Goal: Task Accomplishment & Management: Manage account settings

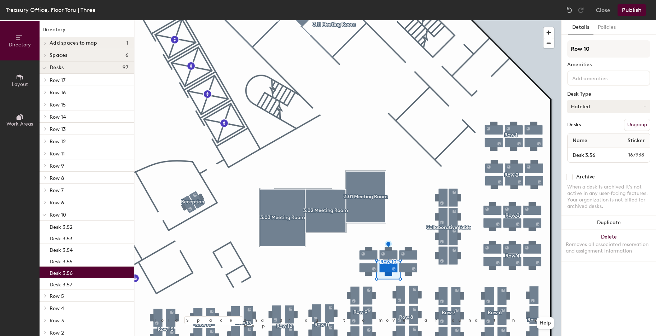
click at [590, 106] on button "Hoteled" at bounding box center [608, 106] width 83 height 13
click at [593, 126] on div "Assigned" at bounding box center [603, 128] width 72 height 11
click at [604, 155] on input "Desk 3.56" at bounding box center [590, 155] width 42 height 10
click at [601, 155] on input "Desk 3.56" at bounding box center [590, 155] width 42 height 10
click at [598, 155] on input "Desk 3.56" at bounding box center [590, 155] width 42 height 10
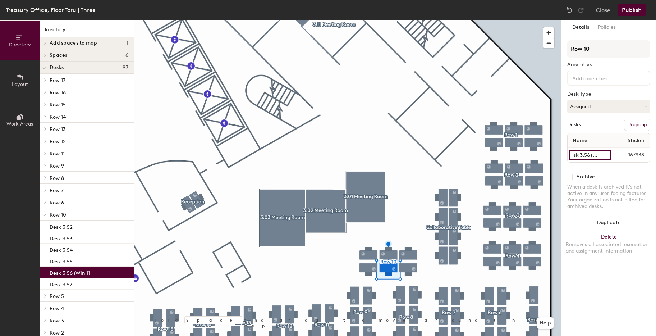
scroll to position [0, 7]
type input "Desk 3.56 (Win 11)"
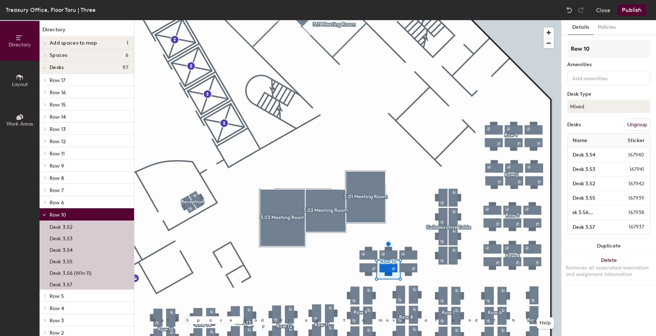
scroll to position [0, 0]
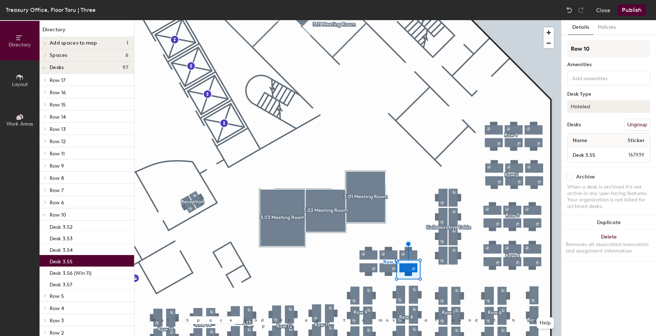
click at [592, 110] on button "Hoteled" at bounding box center [608, 106] width 83 height 13
click at [595, 126] on div "Assigned" at bounding box center [603, 128] width 72 height 11
click at [603, 155] on input "Desk 3.55" at bounding box center [590, 155] width 42 height 10
click at [599, 153] on input "Desk 3.55" at bounding box center [590, 155] width 42 height 10
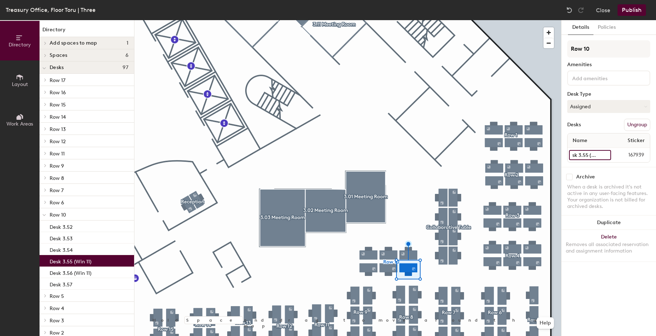
type input "Desk 3.55 (Win 11)"
click at [636, 9] on button "Publish" at bounding box center [631, 9] width 28 height 11
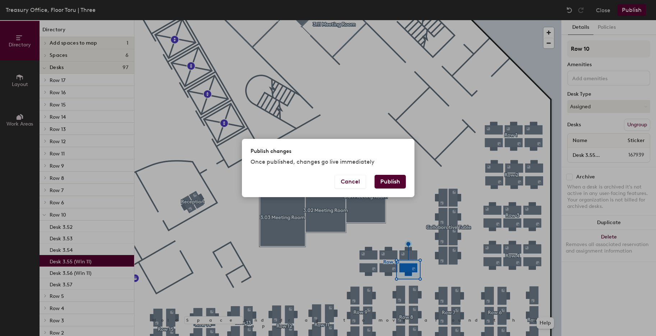
click at [390, 184] on button "Publish" at bounding box center [389, 182] width 31 height 14
